Goal: Task Accomplishment & Management: Manage account settings

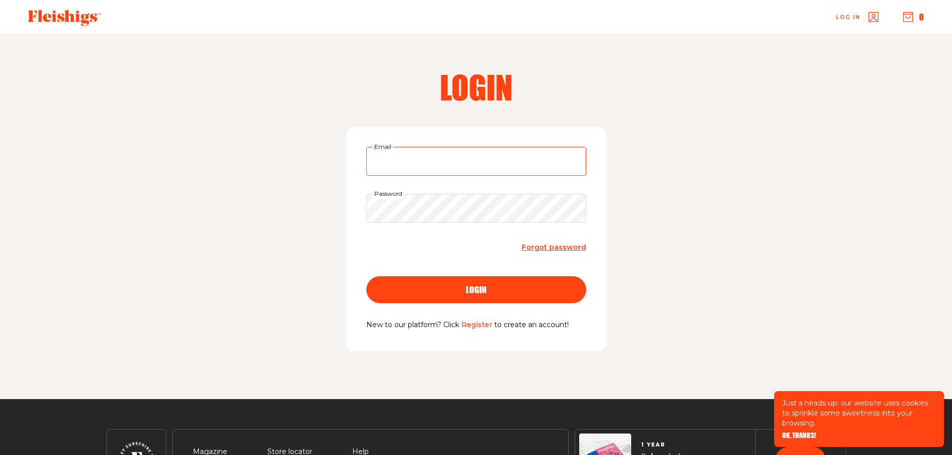
type input "[EMAIL_ADDRESS][DOMAIN_NAME]"
click at [473, 283] on button "login" at bounding box center [476, 289] width 220 height 27
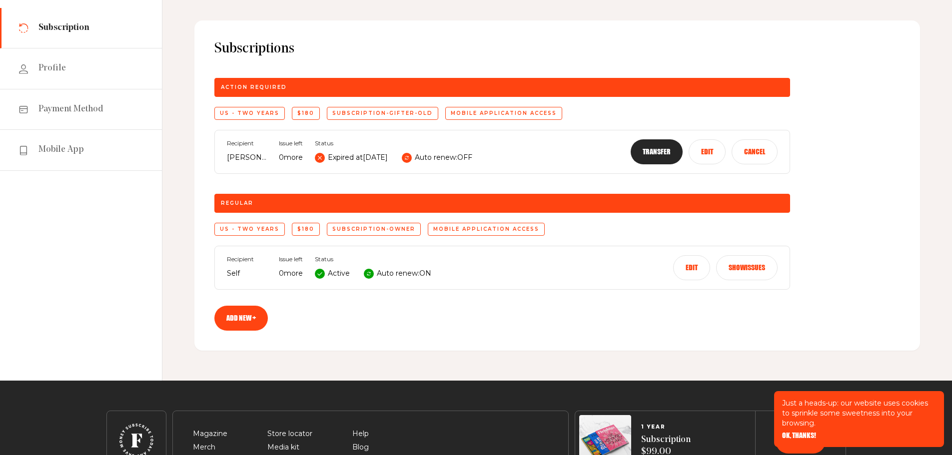
scroll to position [100, 0]
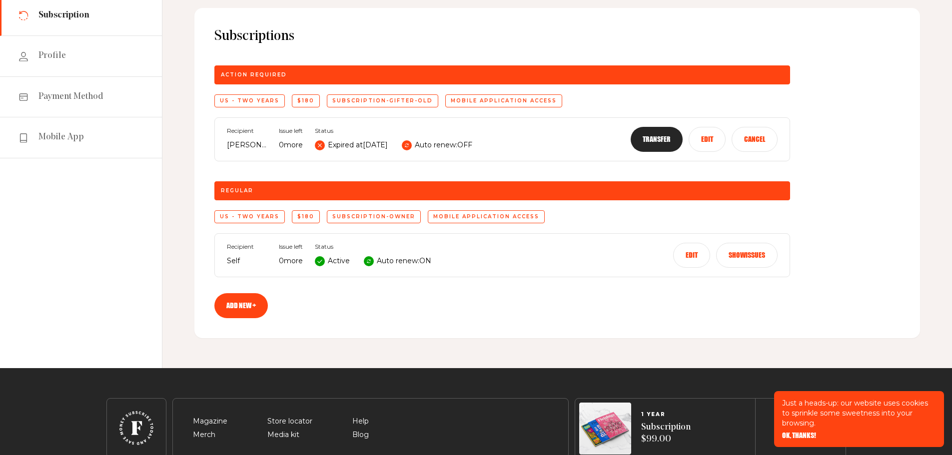
click at [694, 258] on button "Edit" at bounding box center [691, 255] width 37 height 25
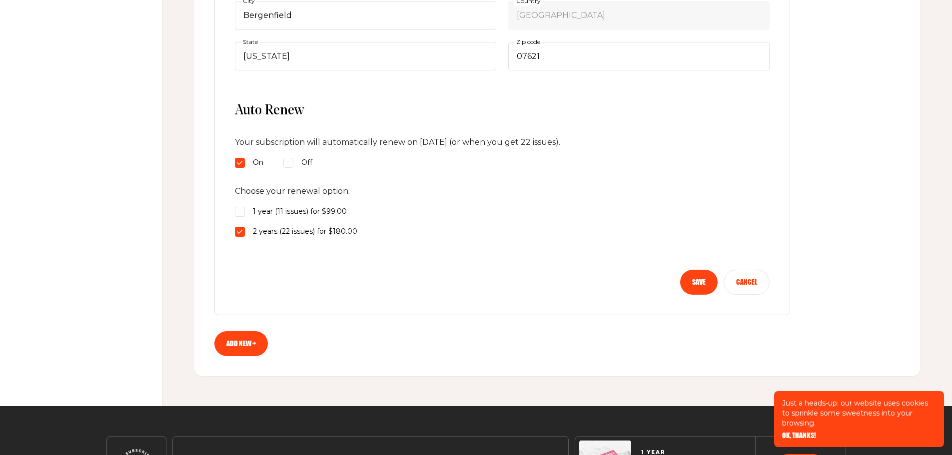
scroll to position [550, 0]
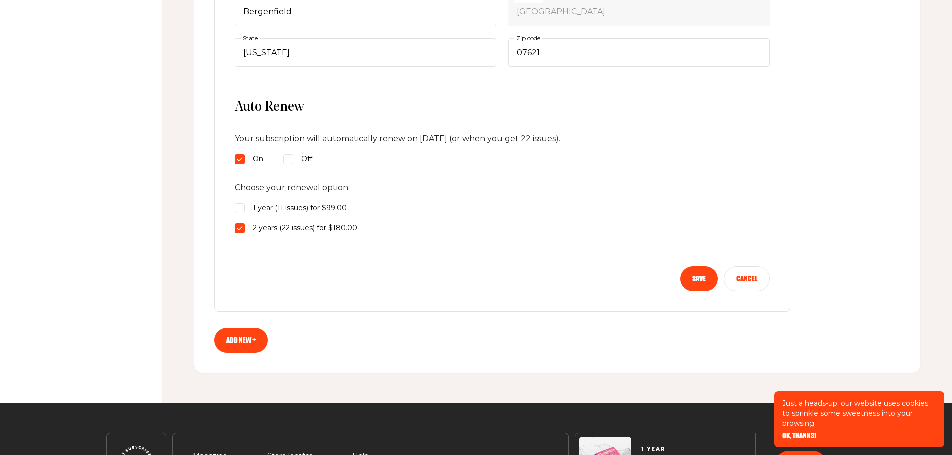
click at [700, 279] on button "Save" at bounding box center [698, 278] width 37 height 25
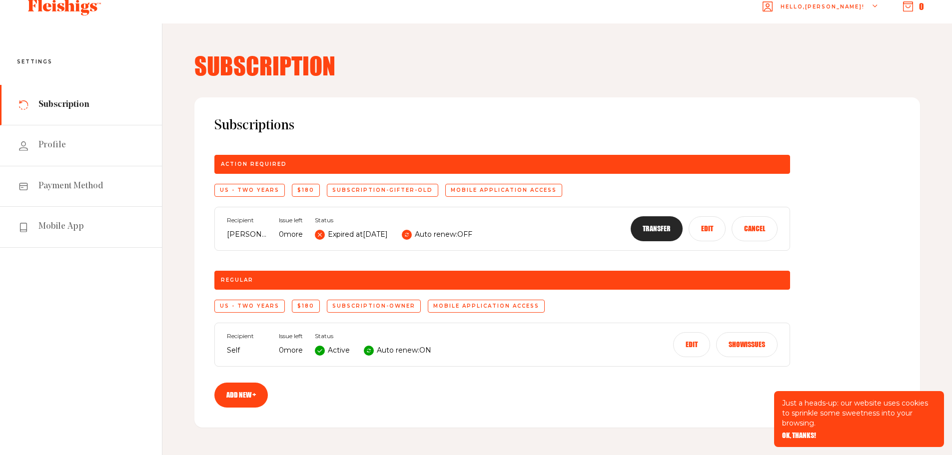
scroll to position [0, 0]
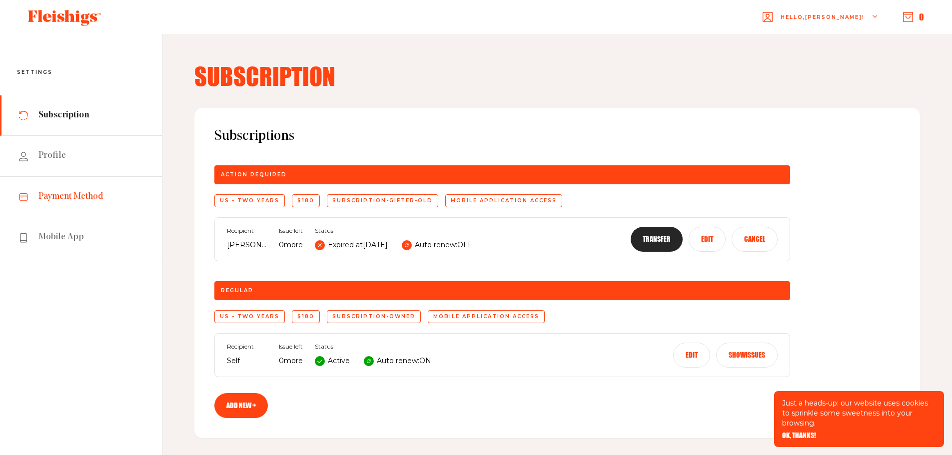
click at [82, 196] on span "Payment Method" at bounding box center [70, 197] width 65 height 12
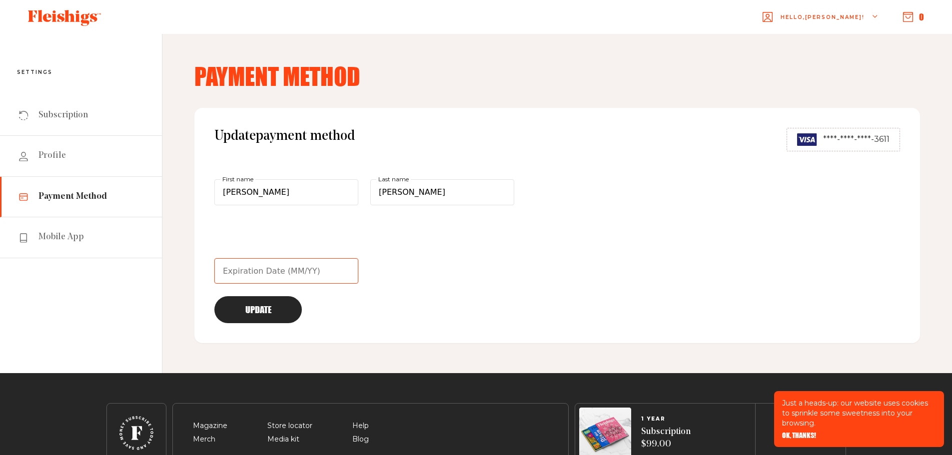
click at [240, 273] on input "text" at bounding box center [286, 271] width 144 height 26
type input "02/29"
click at [244, 308] on button "Update" at bounding box center [257, 309] width 87 height 27
